Goal: Information Seeking & Learning: Learn about a topic

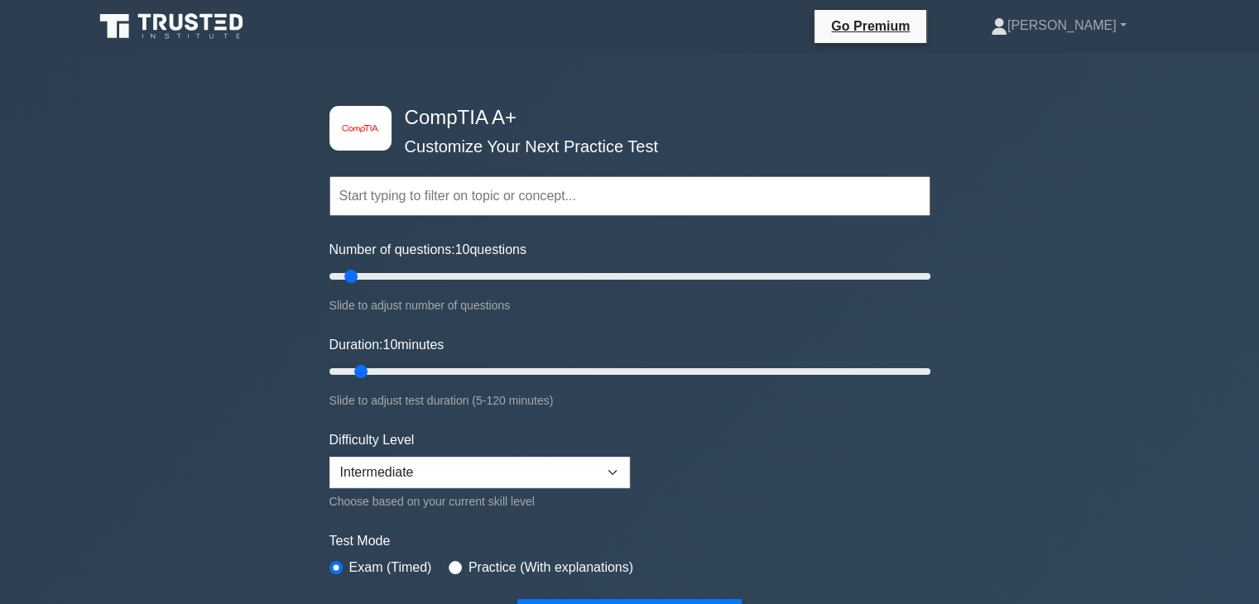
drag, startPoint x: 0, startPoint y: 0, endPoint x: 458, endPoint y: 200, distance: 499.4
click at [458, 200] on input "text" at bounding box center [630, 196] width 601 height 40
click at [386, 198] on input "text" at bounding box center [630, 196] width 601 height 40
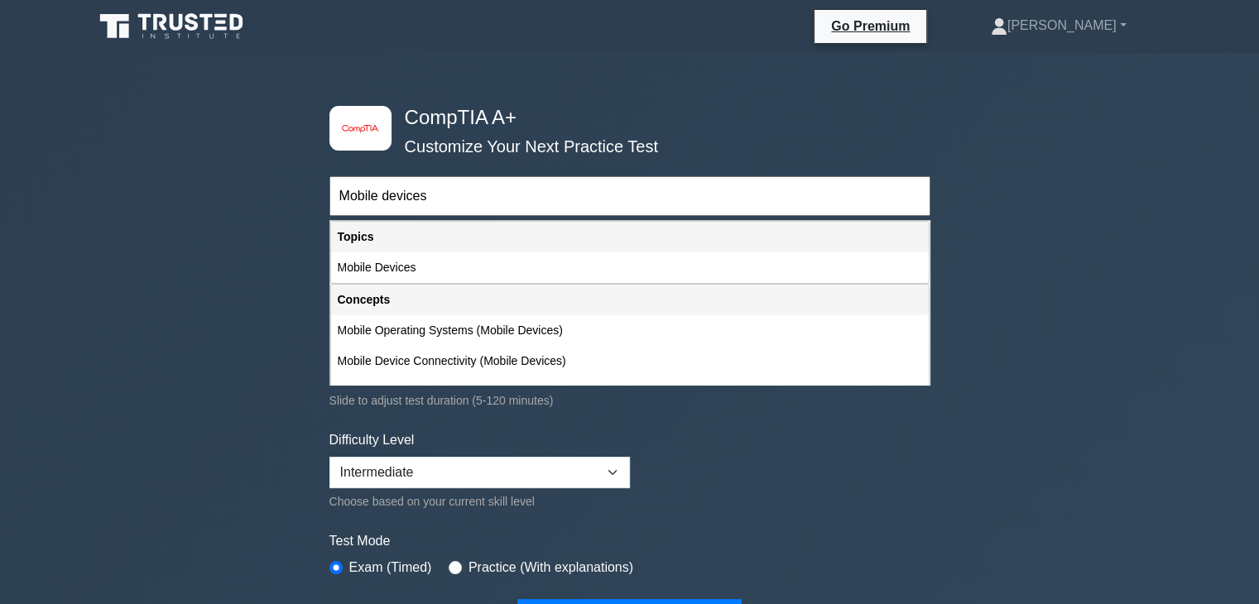
type input "Mobile devices"
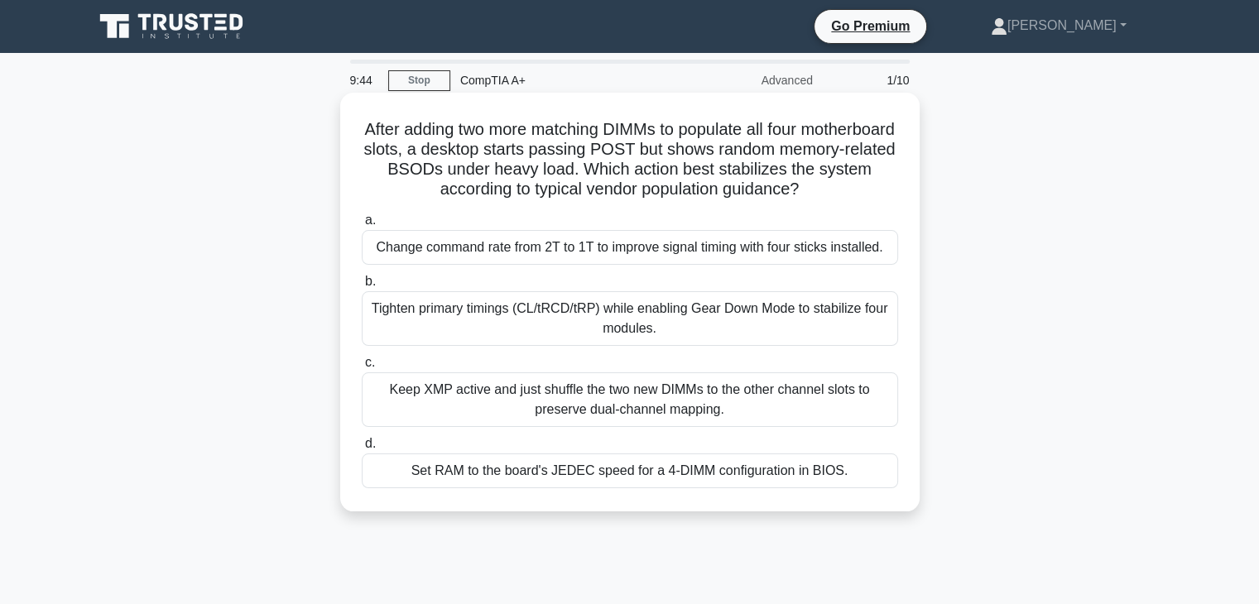
click at [483, 324] on div "Tighten primary timings (CL/tRCD/tRP) while enabling Gear Down Mode to stabiliz…" at bounding box center [630, 318] width 536 height 55
click at [362, 287] on input "b. Tighten primary timings (CL/tRCD/tRP) while enabling Gear Down Mode to stabi…" at bounding box center [362, 282] width 0 height 11
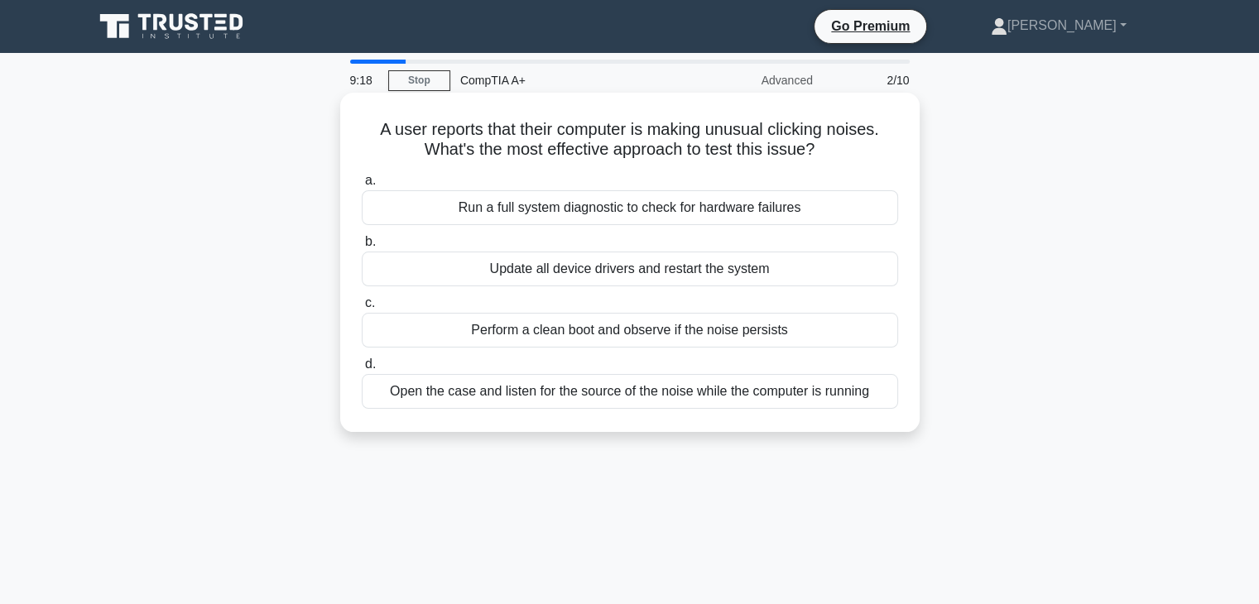
click at [626, 212] on div "Run a full system diagnostic to check for hardware failures" at bounding box center [630, 207] width 536 height 35
click at [362, 186] on input "a. Run a full system diagnostic to check for hardware failures" at bounding box center [362, 181] width 0 height 11
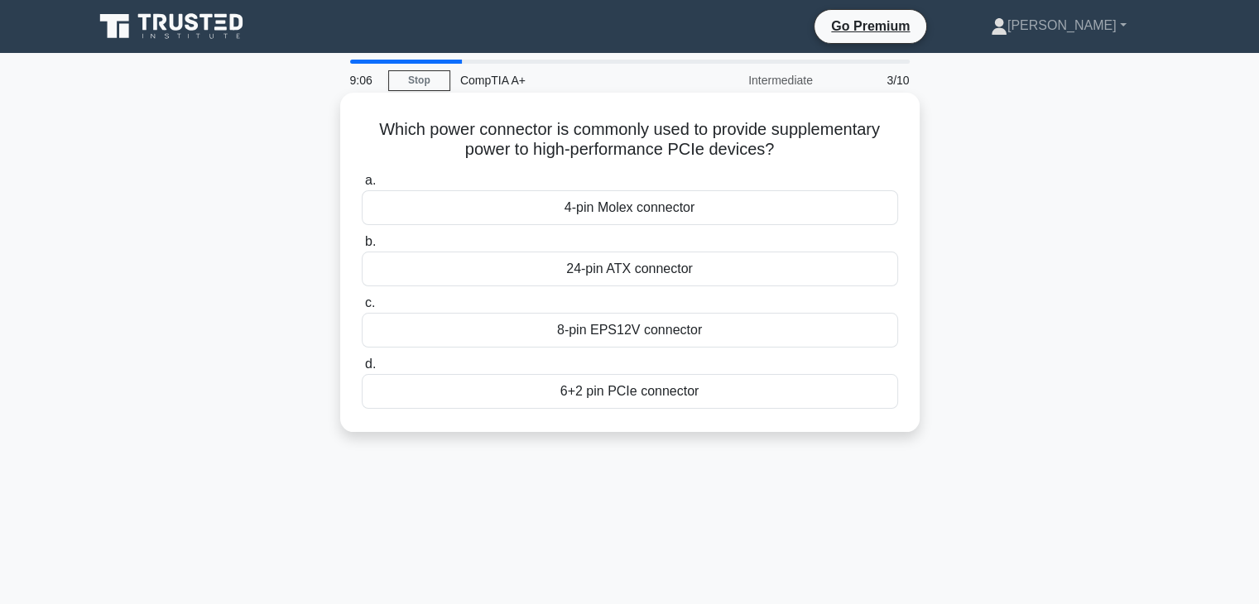
click at [625, 341] on div "8-pin EPS12V connector" at bounding box center [630, 330] width 536 height 35
click at [362, 309] on input "c. 8-pin EPS12V connector" at bounding box center [362, 303] width 0 height 11
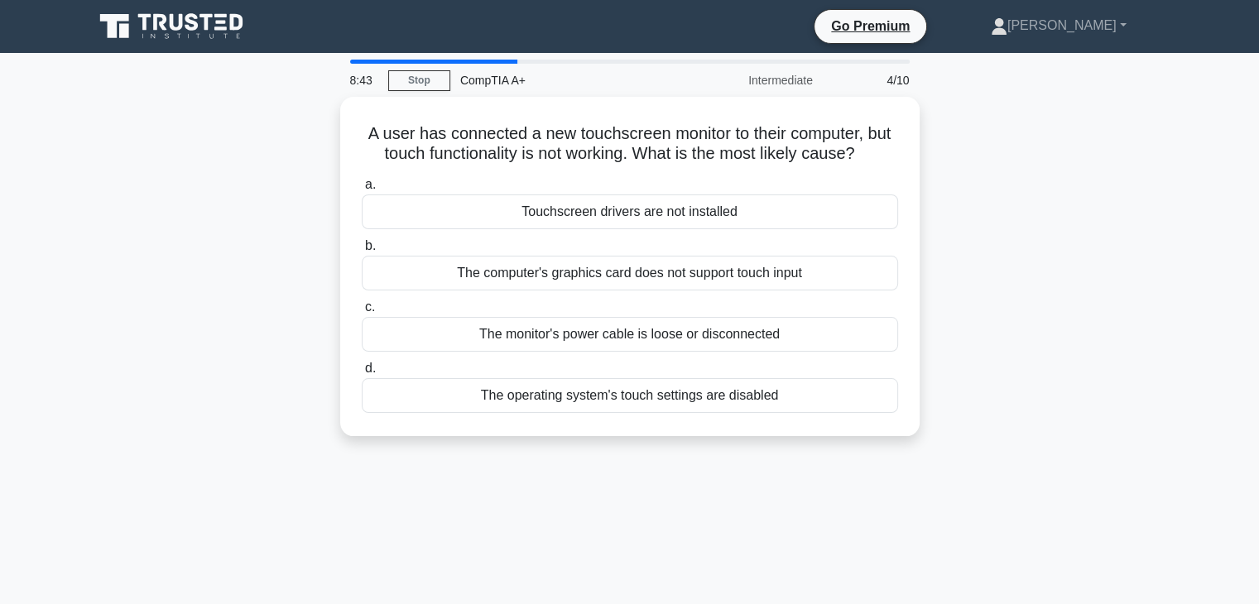
drag, startPoint x: 872, startPoint y: 152, endPoint x: 298, endPoint y: 136, distance: 573.9
click at [289, 136] on div "A user has connected a new touchscreen monitor to their computer, but touch fun…" at bounding box center [630, 276] width 1093 height 359
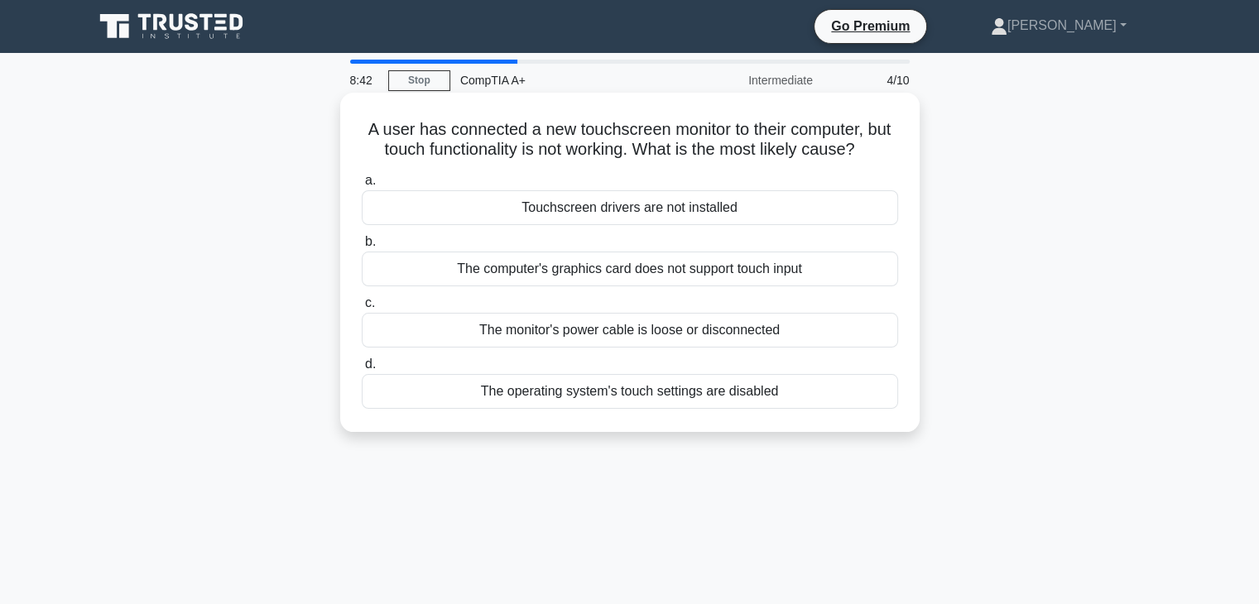
copy h5 "A user has connected a new touchscreen monitor to their computer, but touch fun…"
click at [628, 217] on div "Touchscreen drivers are not installed" at bounding box center [630, 207] width 536 height 35
click at [362, 186] on input "a. Touchscreen drivers are not installed" at bounding box center [362, 181] width 0 height 11
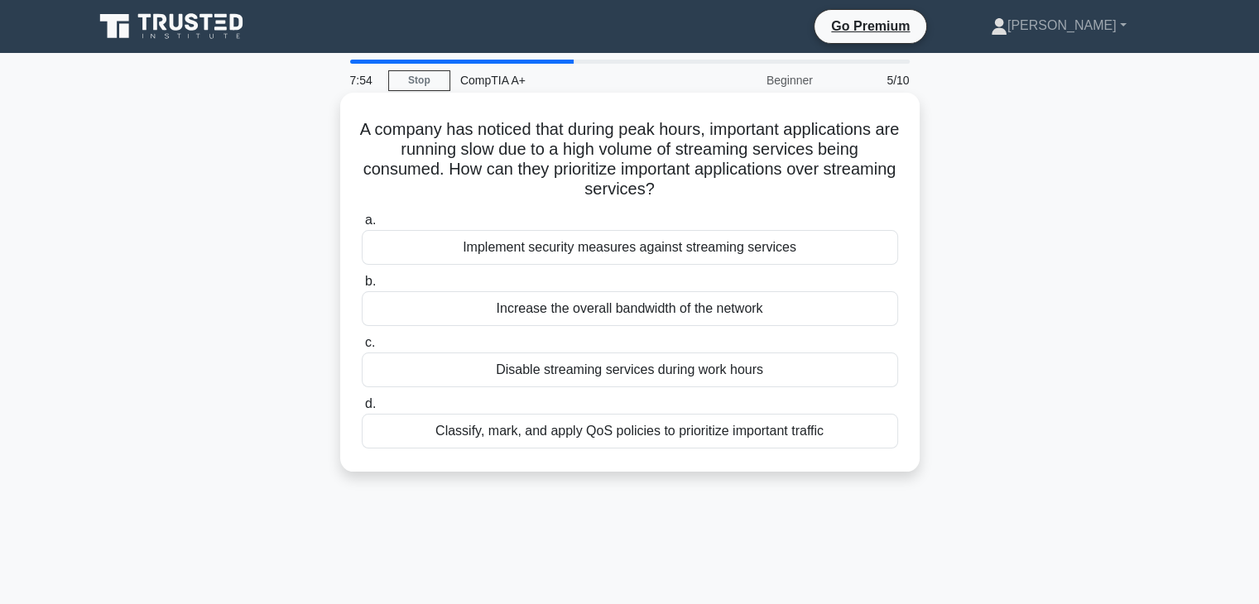
click at [666, 374] on div "Disable streaming services during work hours" at bounding box center [630, 370] width 536 height 35
click at [362, 349] on input "c. Disable streaming services during work hours" at bounding box center [362, 343] width 0 height 11
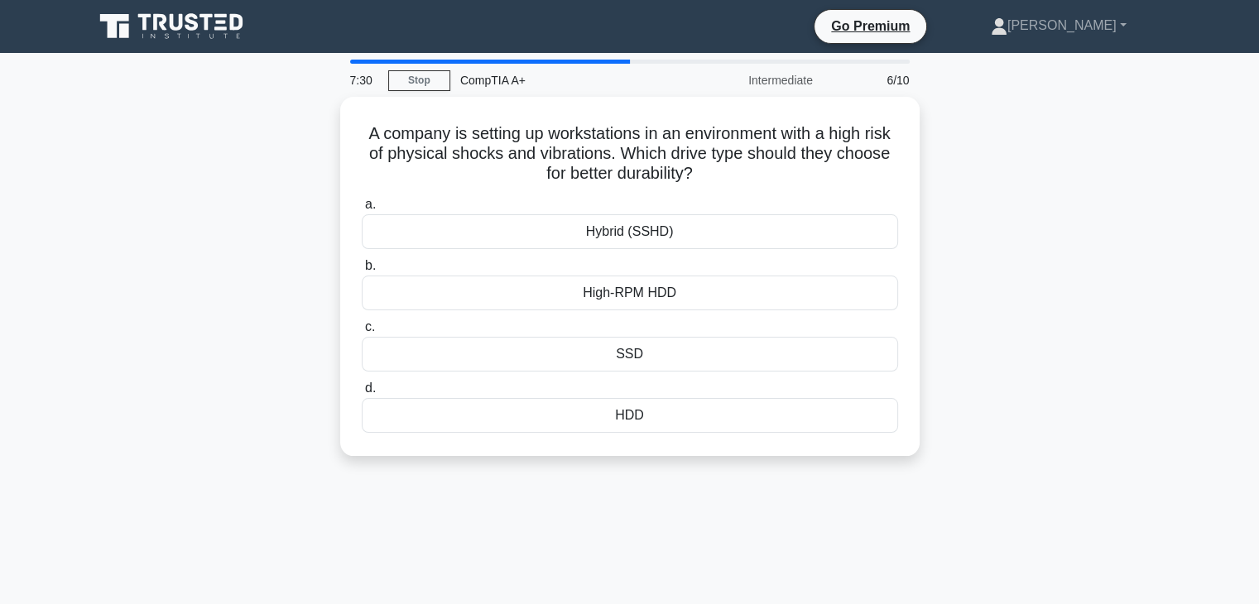
drag, startPoint x: 741, startPoint y: 163, endPoint x: 321, endPoint y: 137, distance: 420.6
click at [321, 137] on div "A company is setting up workstations in an environment with a high risk of phys…" at bounding box center [630, 286] width 1093 height 379
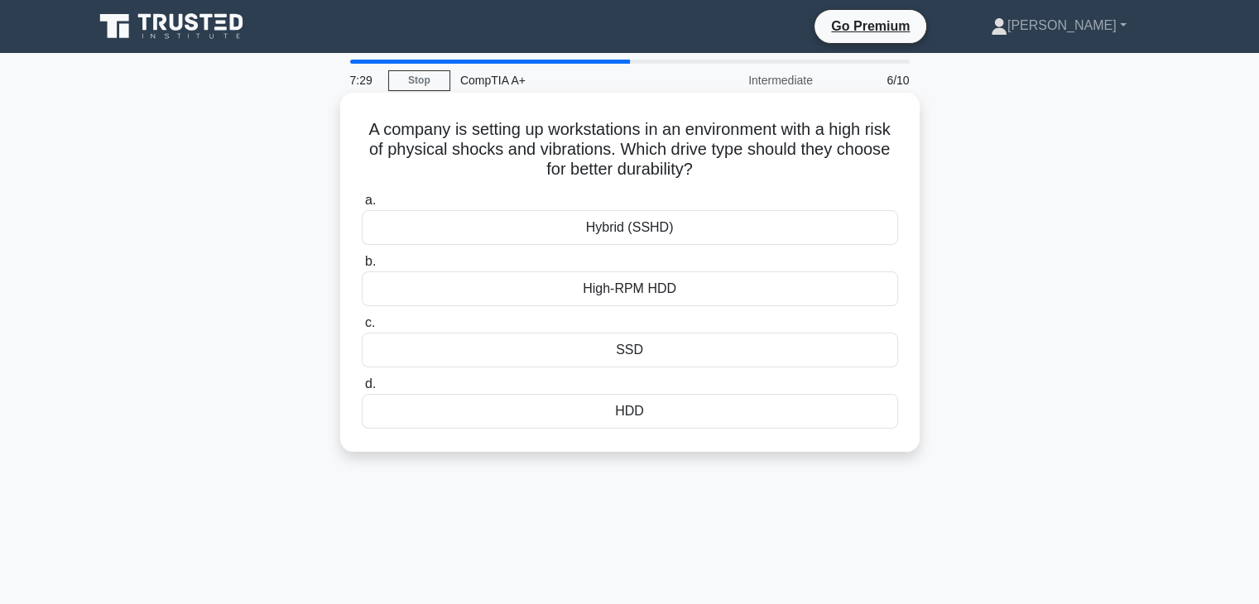
copy h5 "A company is setting up workstations in an environment with a high risk of phys…"
click at [670, 335] on div "SSD" at bounding box center [630, 350] width 536 height 35
click at [362, 329] on input "c. SSD" at bounding box center [362, 323] width 0 height 11
